Goal: Task Accomplishment & Management: Complete application form

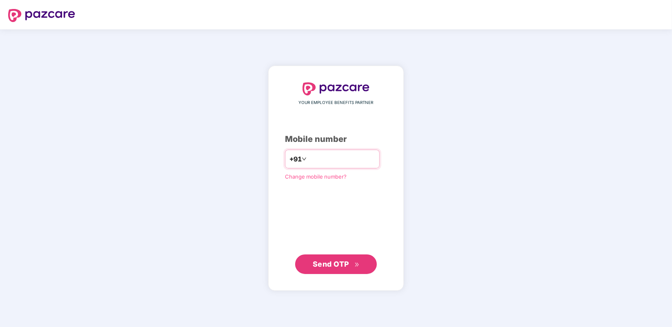
click at [324, 160] on input "number" at bounding box center [341, 159] width 67 height 13
type input "**********"
click at [321, 264] on span "Send OTP" at bounding box center [331, 264] width 36 height 9
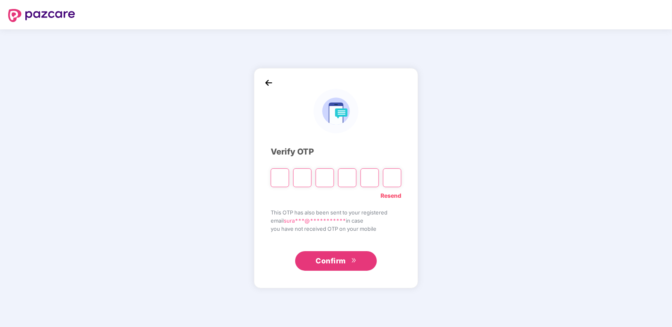
type input "*"
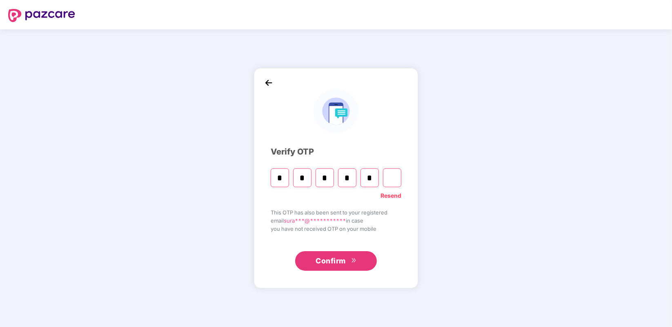
type input "*"
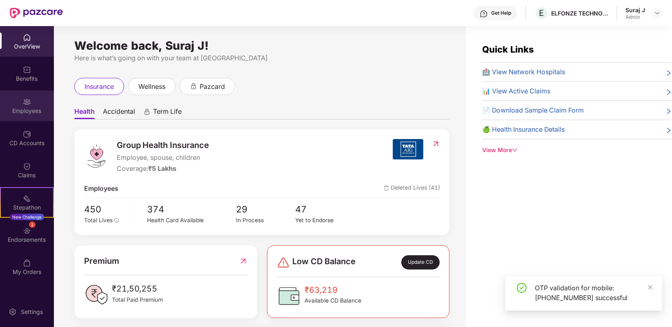
click at [37, 109] on div "Employees" at bounding box center [27, 111] width 54 height 8
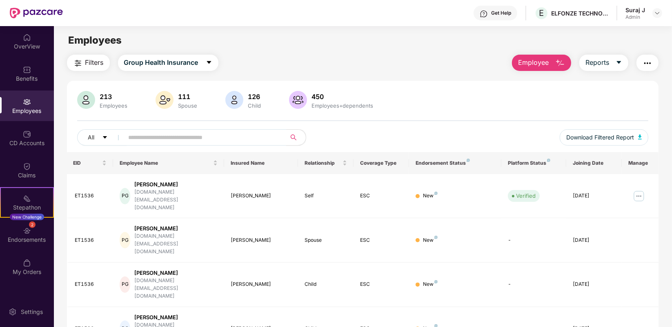
click at [142, 142] on input "text" at bounding box center [202, 137] width 146 height 12
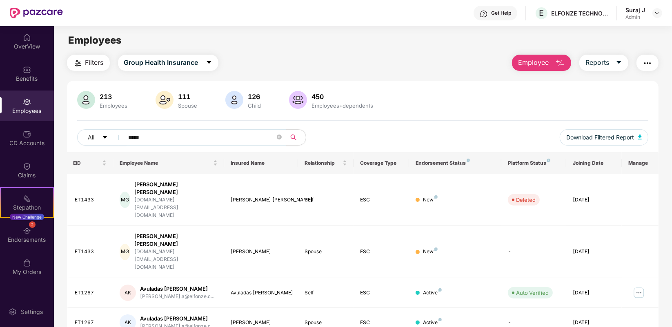
type input "*****"
drag, startPoint x: 273, startPoint y: 217, endPoint x: 230, endPoint y: 225, distance: 44.3
click at [230, 226] on td "Shraddha Chilgani" at bounding box center [261, 252] width 74 height 52
copy div "Shraddha Chilgani"
drag, startPoint x: 230, startPoint y: 185, endPoint x: 282, endPoint y: 191, distance: 53.0
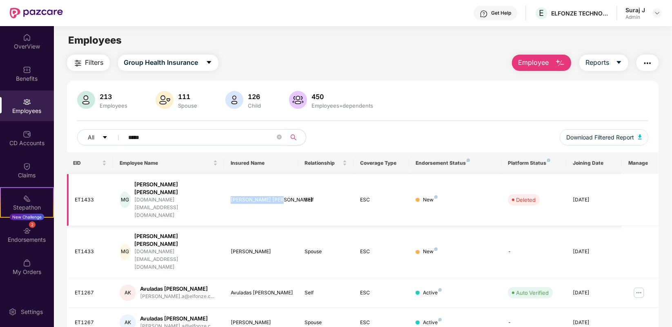
click at [282, 196] on div "[PERSON_NAME] [PERSON_NAME]" at bounding box center [261, 200] width 61 height 8
copy div "[PERSON_NAME] [PERSON_NAME]"
click at [427, 92] on div "213 Employees 111 Spouse 126 Child 450 Employees+dependents" at bounding box center [362, 101] width 571 height 20
click at [547, 61] on span "Employee" at bounding box center [533, 63] width 31 height 10
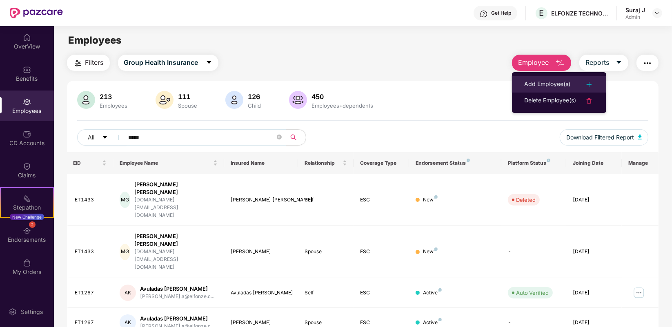
click at [549, 76] on li "Add Employee(s)" at bounding box center [559, 84] width 94 height 16
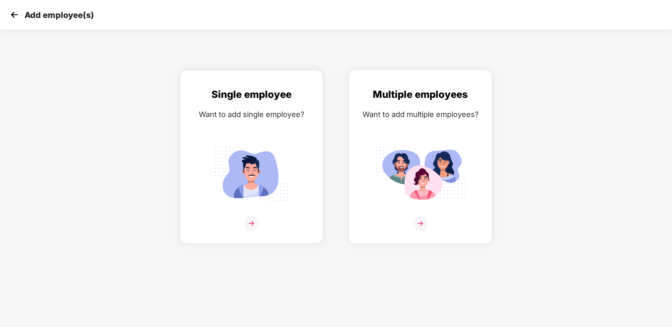
click at [421, 225] on img at bounding box center [420, 223] width 15 height 15
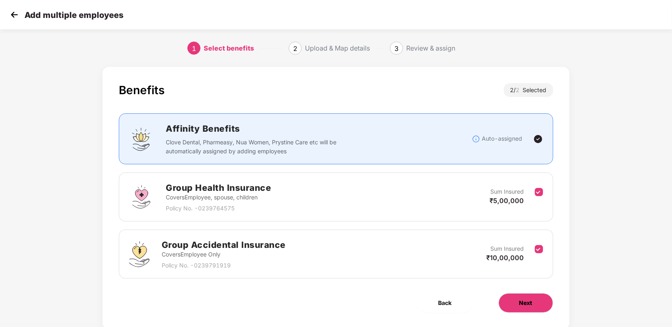
click at [526, 300] on span "Next" at bounding box center [525, 303] width 13 height 9
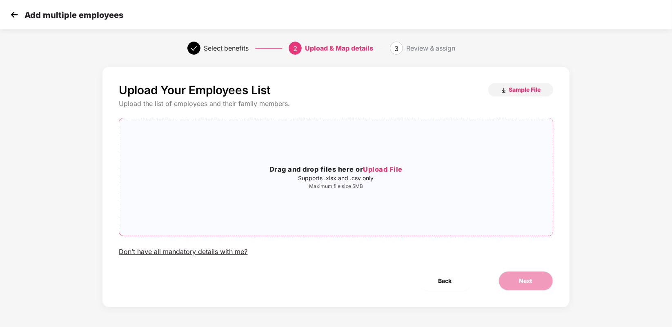
click at [337, 180] on p "Supports .xlsx and .csv only" at bounding box center [335, 178] width 433 height 7
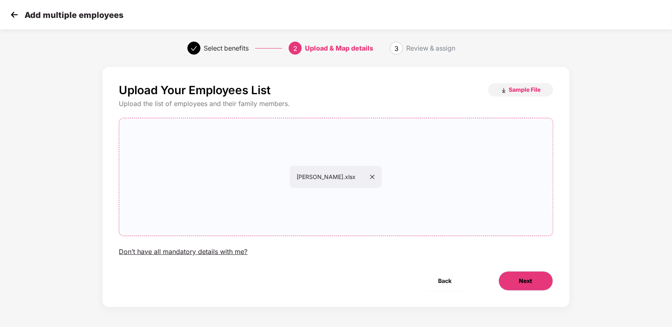
click at [530, 282] on span "Next" at bounding box center [525, 281] width 13 height 9
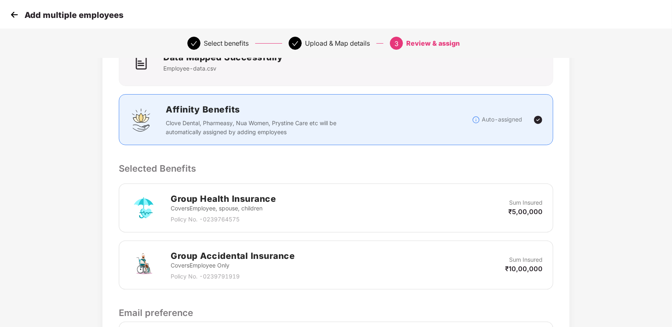
scroll to position [186, 0]
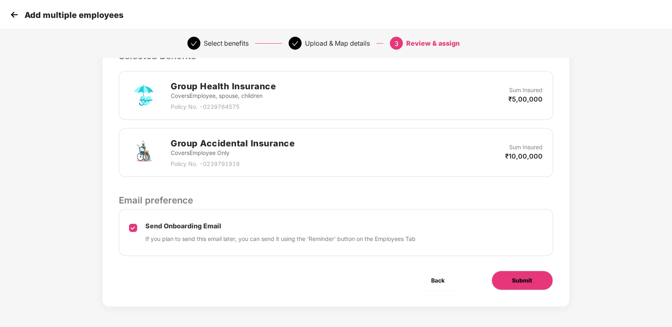
click at [525, 282] on span "Submit" at bounding box center [522, 280] width 20 height 9
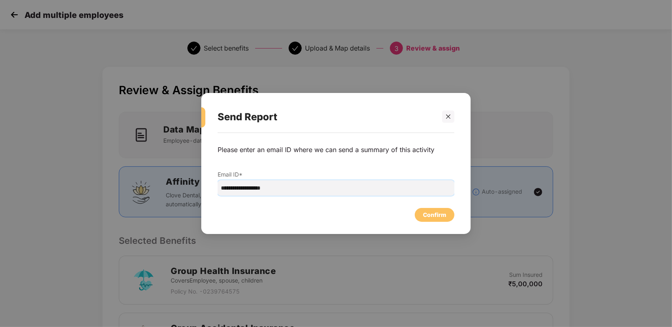
click at [241, 188] on input "**********" at bounding box center [335, 188] width 237 height 16
click at [237, 188] on input "**********" at bounding box center [335, 188] width 237 height 16
type input "**********"
click at [430, 215] on div "Confirm" at bounding box center [434, 215] width 23 height 9
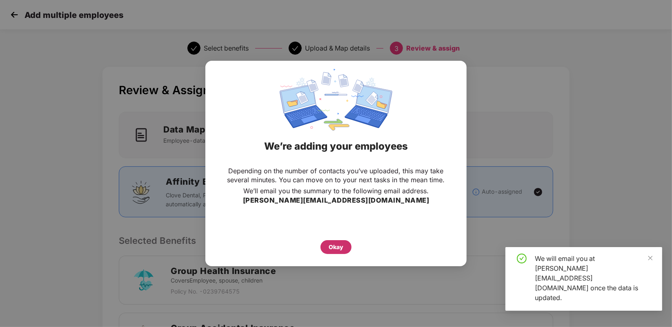
click at [339, 243] on div "Okay" at bounding box center [335, 247] width 15 height 9
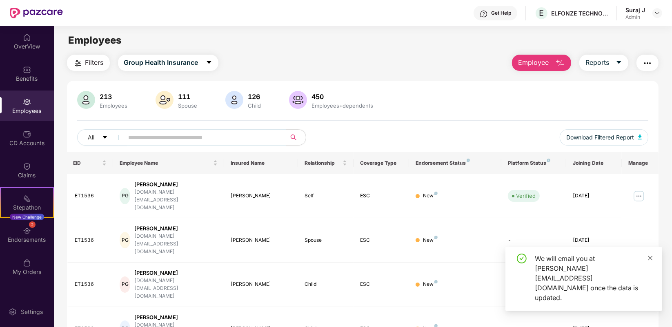
click at [650, 261] on icon "close" at bounding box center [650, 258] width 6 height 6
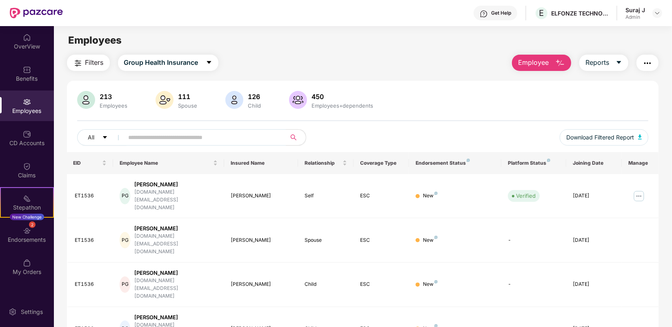
click at [533, 67] on span "Employee" at bounding box center [533, 63] width 31 height 10
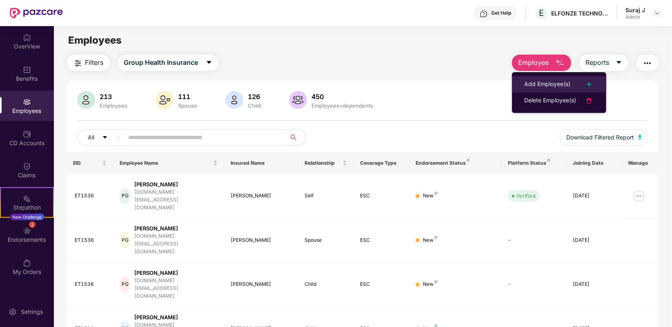
click at [539, 87] on div "Add Employee(s)" at bounding box center [547, 85] width 46 height 10
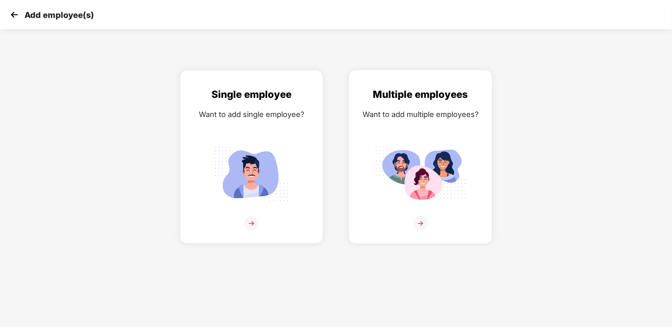
click at [423, 222] on img at bounding box center [420, 223] width 15 height 15
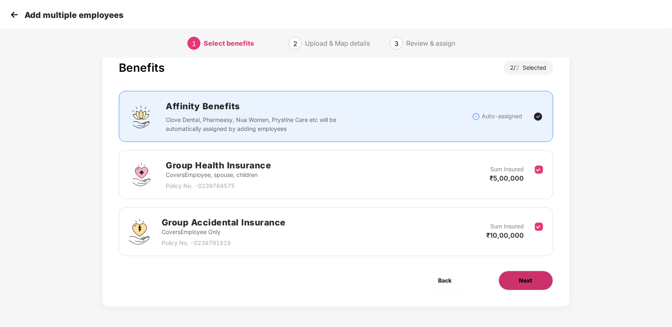
scroll to position [23, 0]
click at [525, 281] on span "Next" at bounding box center [525, 280] width 13 height 9
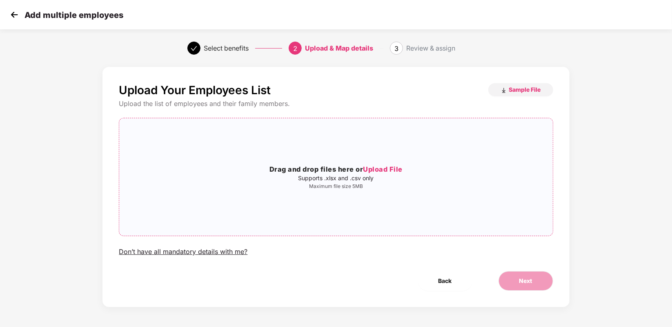
click at [322, 171] on h3 "Drag and drop files here or Upload File" at bounding box center [335, 169] width 433 height 11
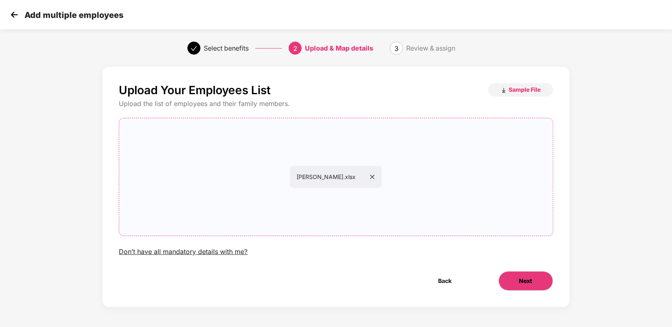
click at [528, 274] on button "Next" at bounding box center [525, 281] width 55 height 20
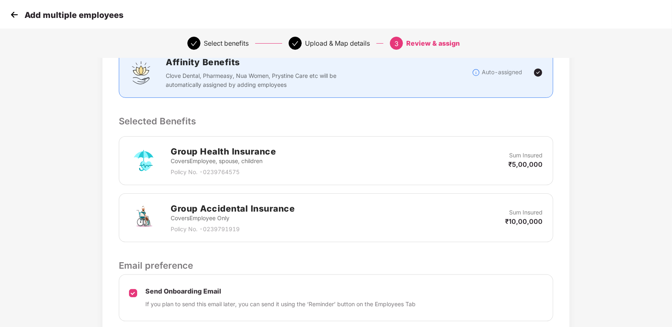
scroll to position [186, 0]
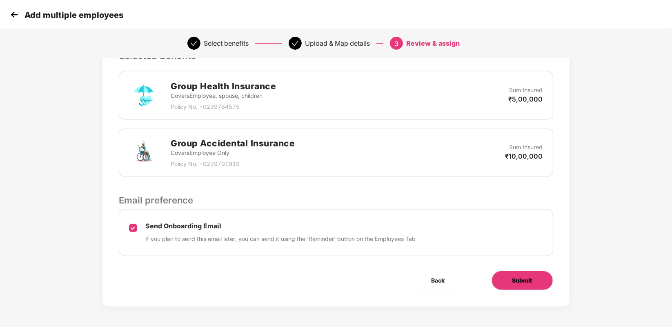
click at [528, 276] on span "Submit" at bounding box center [522, 280] width 20 height 9
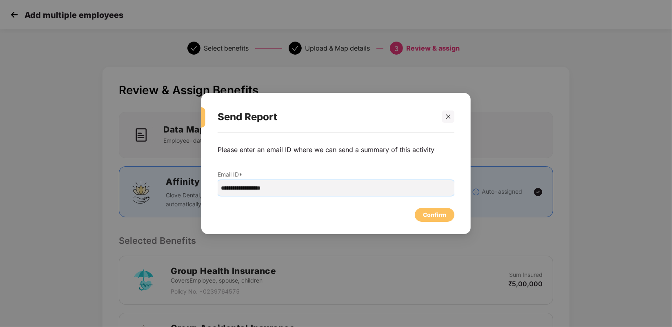
click at [242, 191] on input "**********" at bounding box center [335, 188] width 237 height 16
click at [237, 189] on input "**********" at bounding box center [335, 188] width 237 height 16
type input "**********"
click at [427, 208] on div "Confirm" at bounding box center [435, 215] width 40 height 14
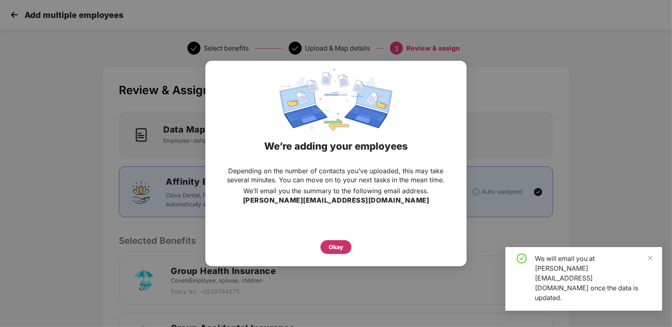
click at [344, 242] on div "Okay" at bounding box center [335, 247] width 31 height 14
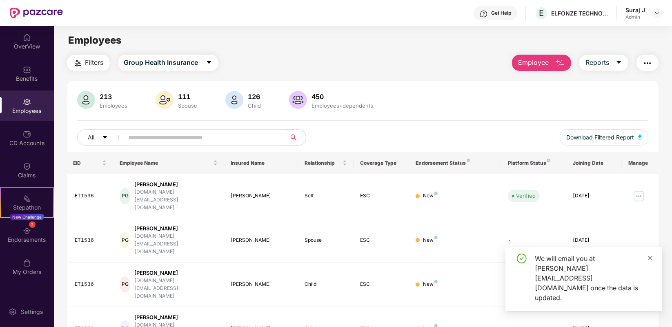
click at [649, 261] on icon "close" at bounding box center [650, 258] width 6 height 6
